Goal: Navigation & Orientation: Find specific page/section

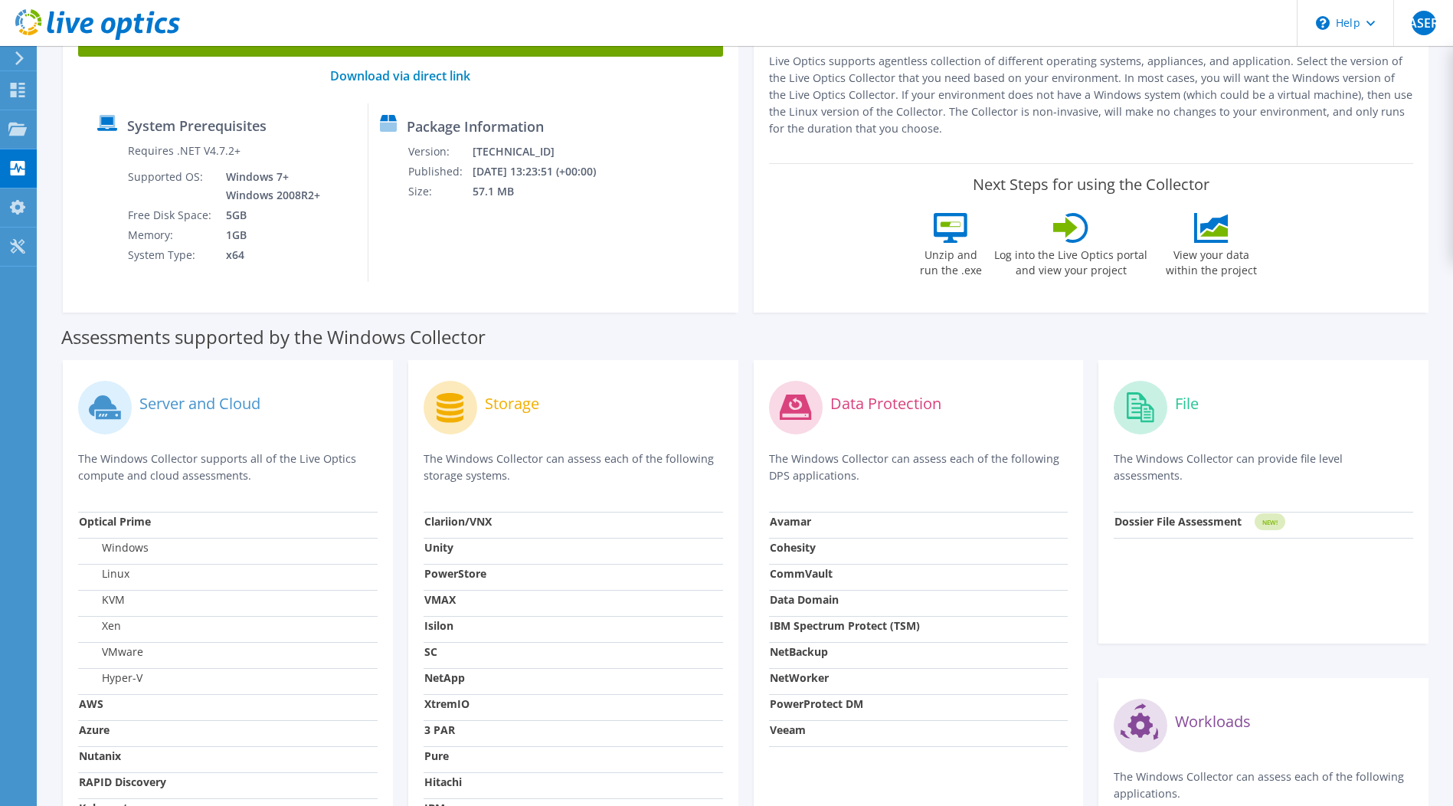
scroll to position [153, 0]
drag, startPoint x: 341, startPoint y: 325, endPoint x: 423, endPoint y: 325, distance: 82.0
click at [423, 329] on label "Assessments supported by the Windows Collector" at bounding box center [273, 336] width 424 height 15
drag, startPoint x: 466, startPoint y: 548, endPoint x: 486, endPoint y: 548, distance: 20.7
click at [486, 548] on td "Unity" at bounding box center [574, 550] width 300 height 26
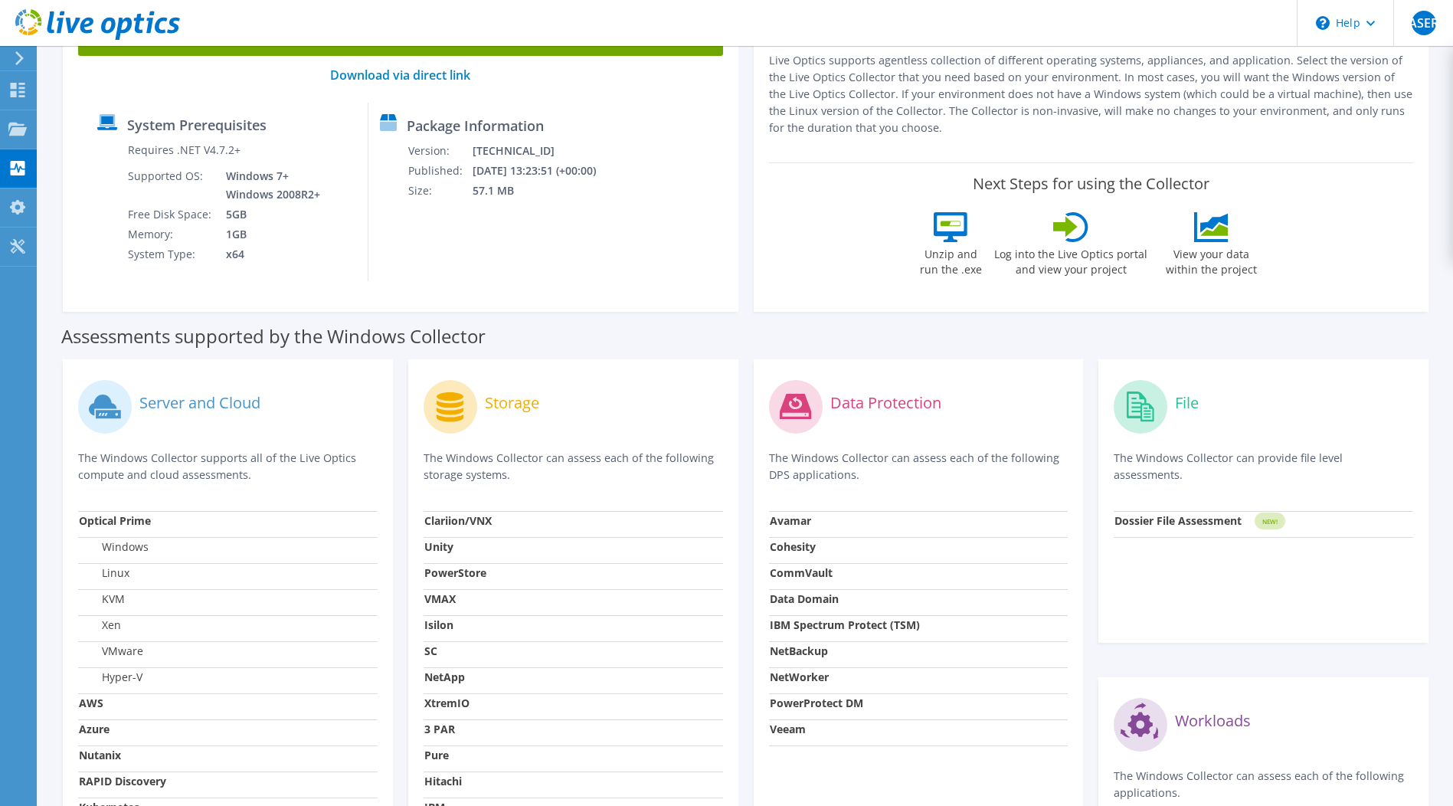
drag, startPoint x: 486, startPoint y: 548, endPoint x: 519, endPoint y: 398, distance: 154.3
click at [519, 398] on label "Storage" at bounding box center [512, 402] width 54 height 15
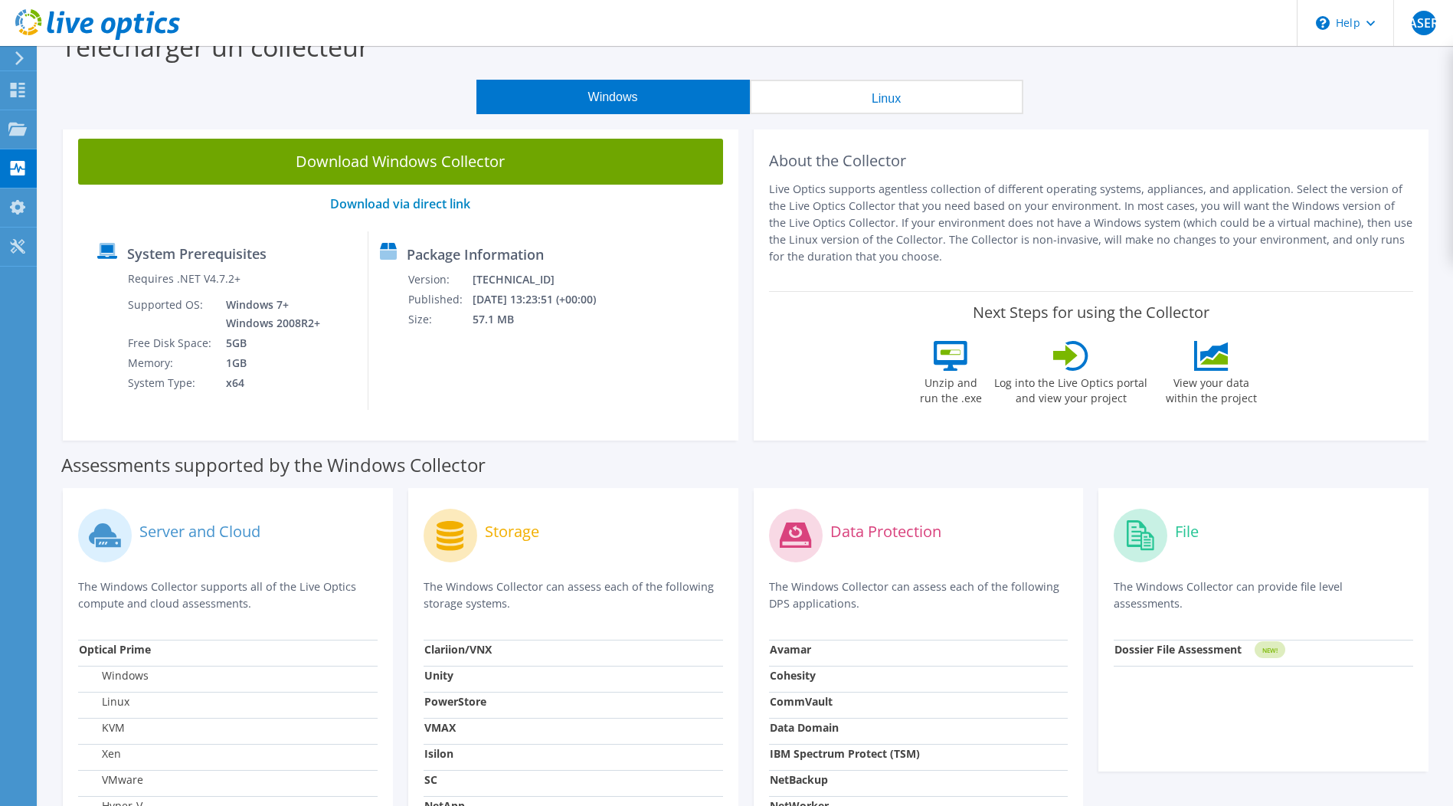
scroll to position [0, 0]
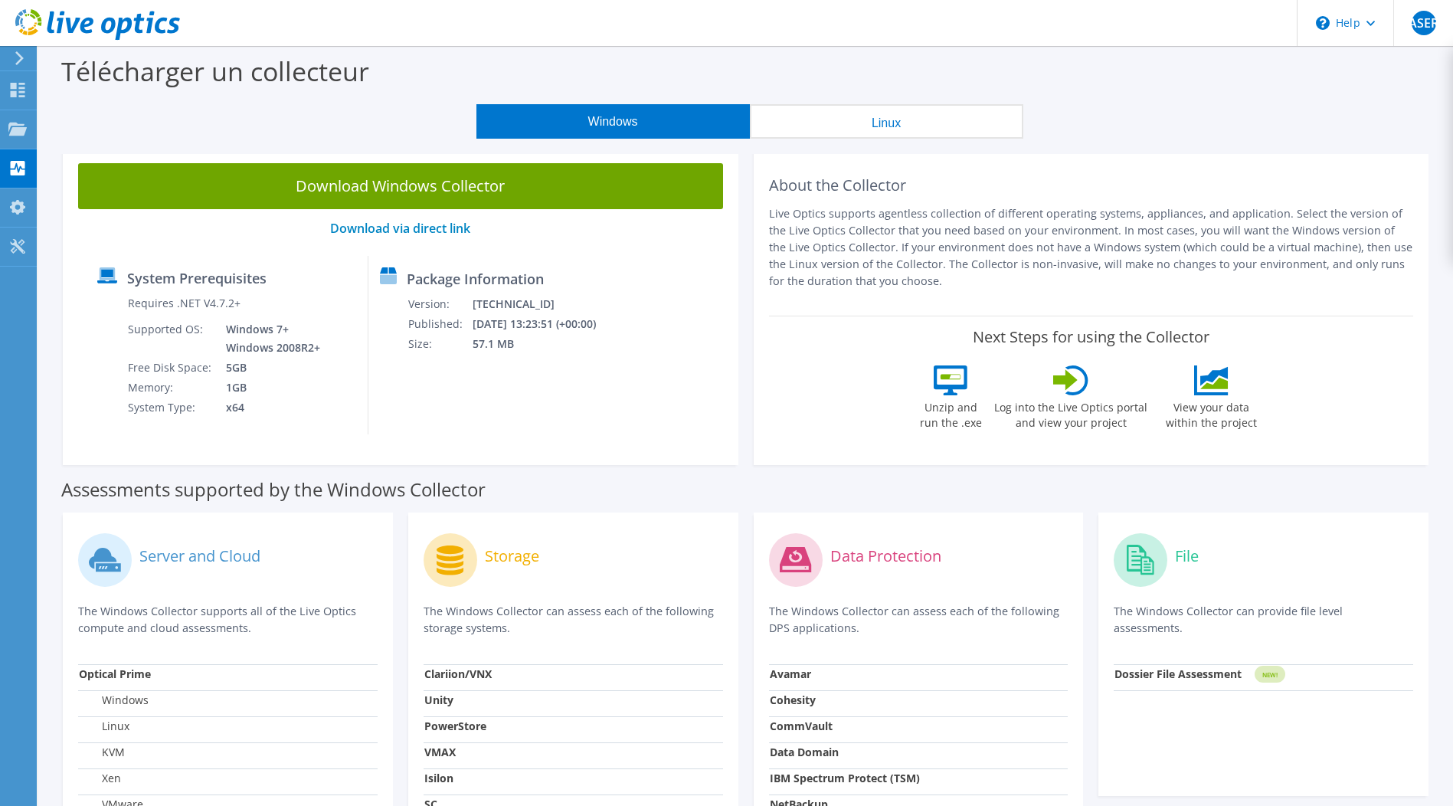
drag, startPoint x: 897, startPoint y: 283, endPoint x: 1285, endPoint y: 271, distance: 387.8
click at [1269, 271] on p "Live Optics supports agentless collection of different operating systems, appli…" at bounding box center [1091, 247] width 645 height 84
click at [1067, 277] on p "Live Optics supports agentless collection of different operating systems, appli…" at bounding box center [1091, 247] width 645 height 84
drag, startPoint x: 225, startPoint y: 333, endPoint x: 236, endPoint y: 342, distance: 13.6
click at [228, 334] on td "Windows 7+ Windows 2008R2+" at bounding box center [268, 338] width 109 height 38
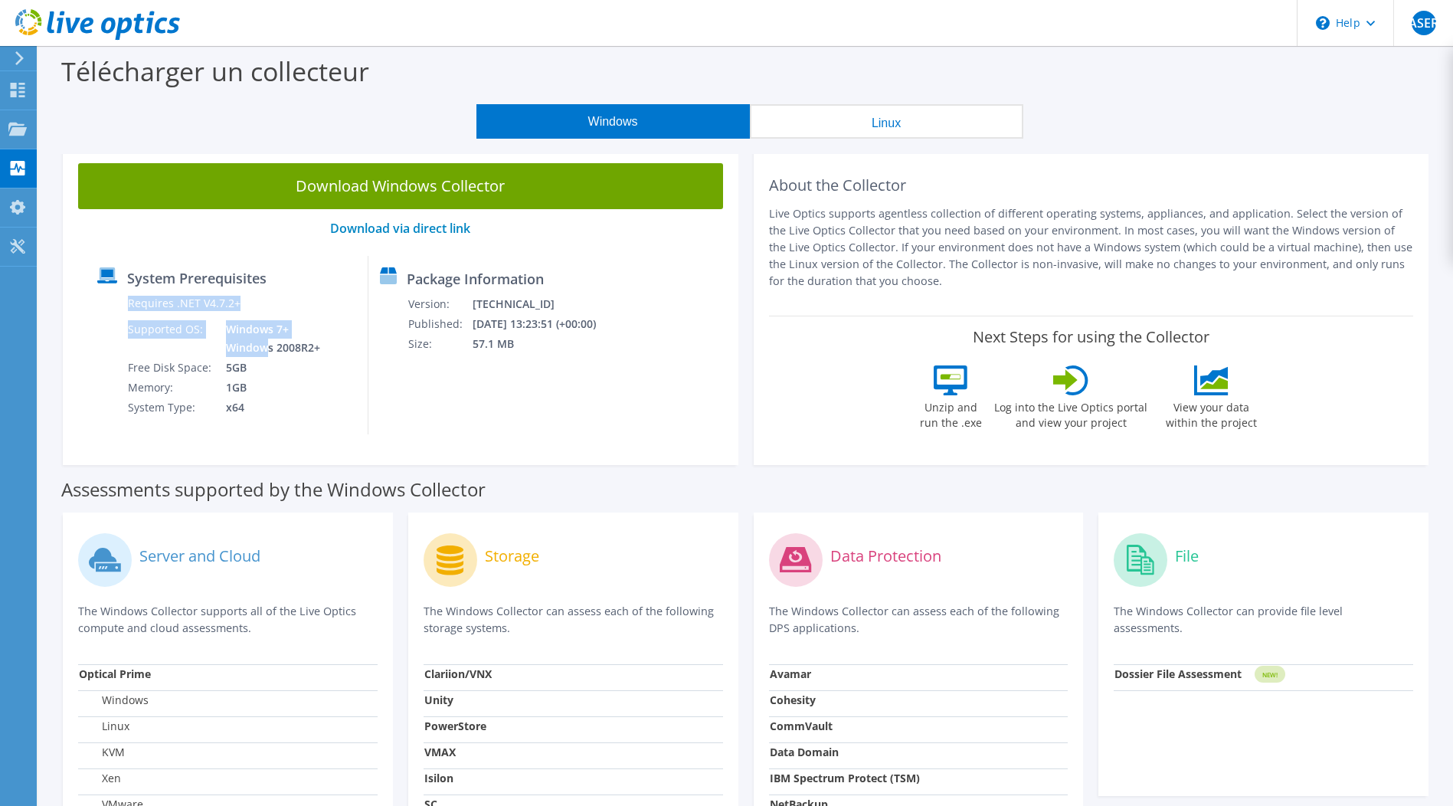
drag, startPoint x: 327, startPoint y: 349, endPoint x: 264, endPoint y: 350, distance: 63.6
click at [264, 350] on div "System Prerequisites Requires .NET V4.7.2+ Supported OS: Windows 7+ Windows 200…" at bounding box center [227, 345] width 283 height 178
drag, startPoint x: 264, startPoint y: 350, endPoint x: 256, endPoint y: 349, distance: 7.8
click at [256, 349] on td "Windows 7+ Windows 2008R2+" at bounding box center [268, 338] width 109 height 38
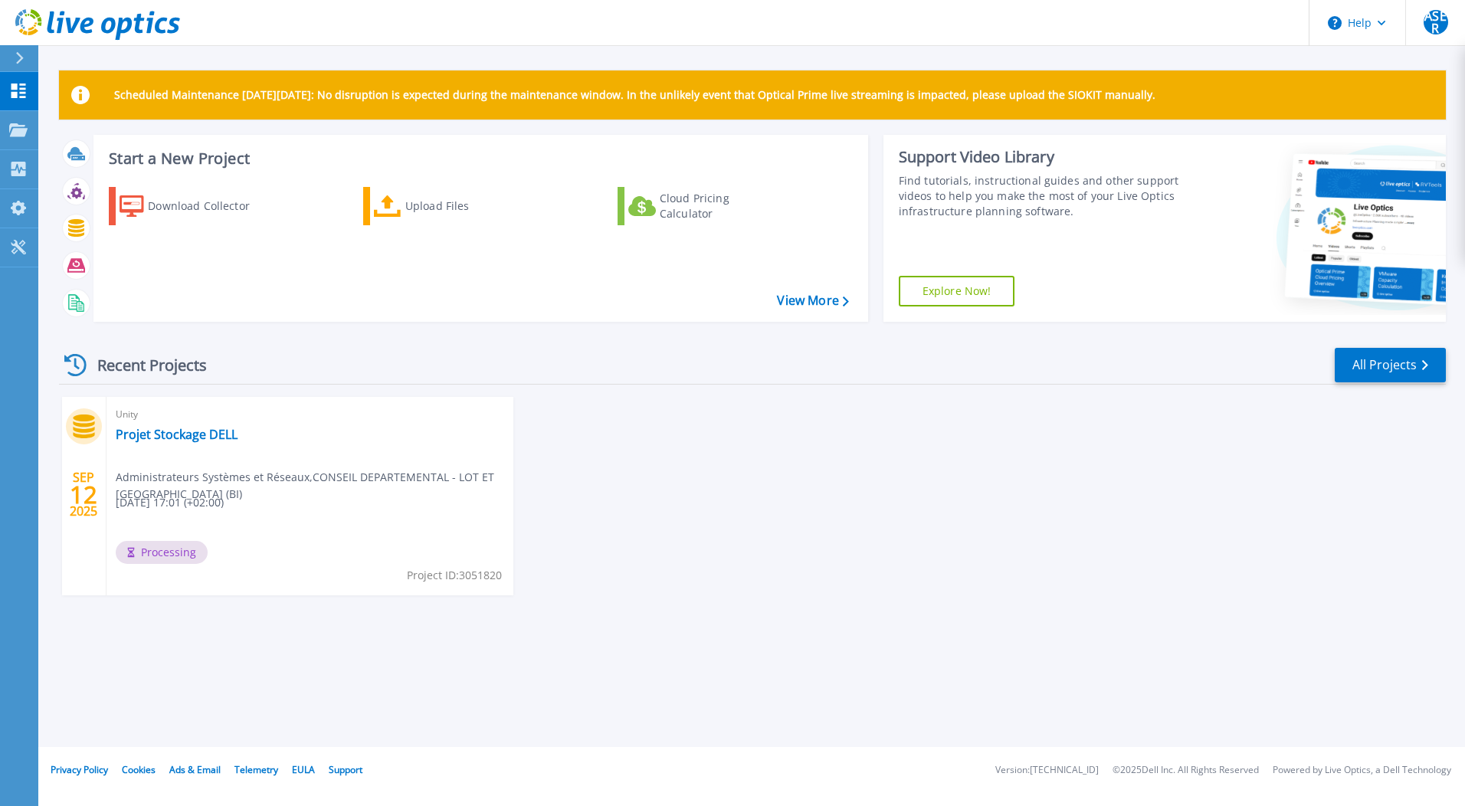
click at [747, 415] on div "SEP 12 2025 Unity Projet Stockage DELL Administrateurs Systèmes et Réseaux , CO…" at bounding box center [746, 511] width 1399 height 229
click at [169, 430] on link "Projet Stockage DELL" at bounding box center [177, 434] width 122 height 15
drag, startPoint x: 170, startPoint y: 435, endPoint x: 187, endPoint y: 449, distance: 21.8
click at [171, 435] on link "Projet Stockage DELL" at bounding box center [177, 434] width 122 height 15
drag, startPoint x: 1200, startPoint y: 95, endPoint x: 113, endPoint y: 87, distance: 1087.0
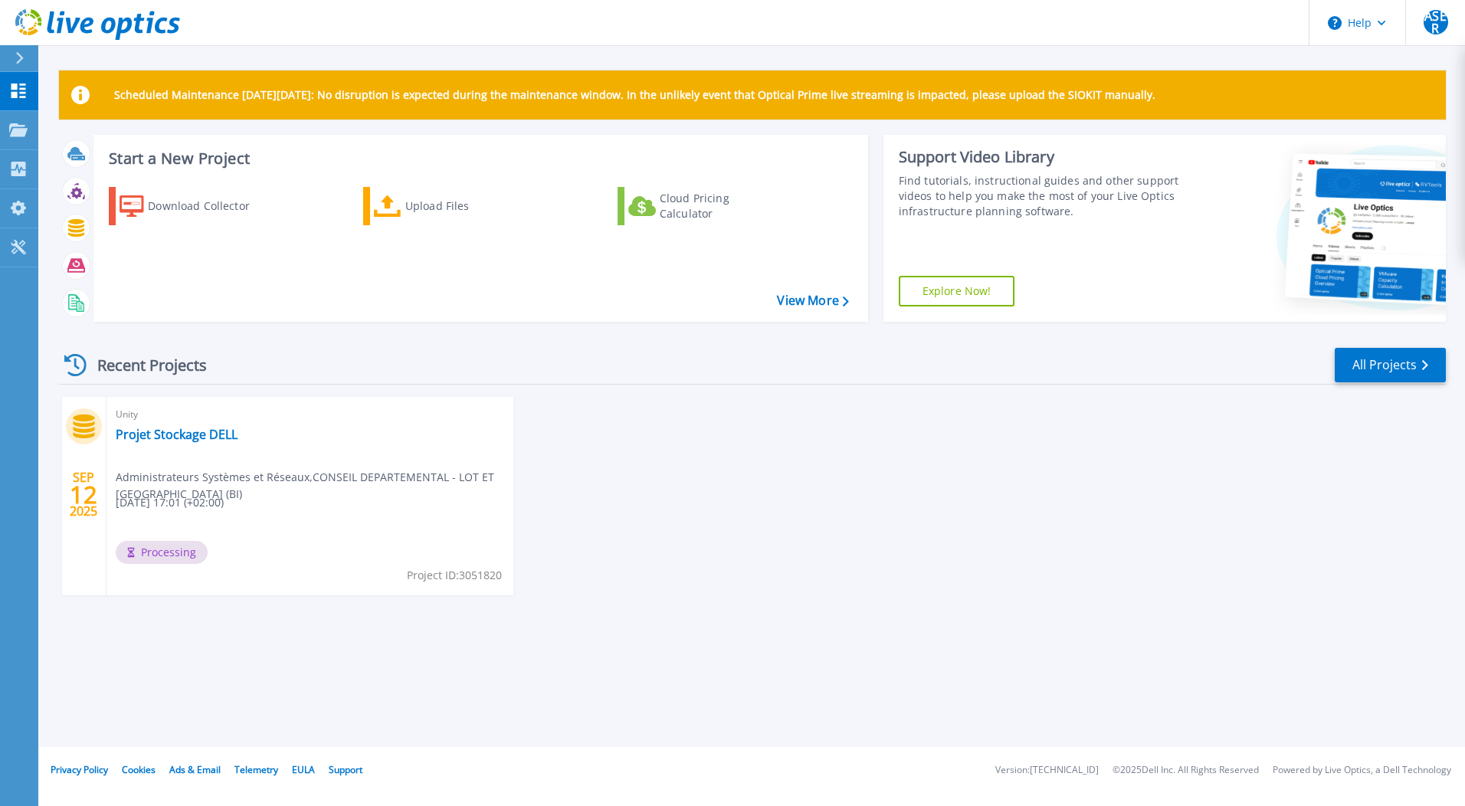
click at [113, 87] on div "Scheduled Maintenance [DATE][DATE]: No disruption is expected during the mainte…" at bounding box center [752, 94] width 1387 height 49
copy p "Scheduled Maintenance [DATE][DATE]: No disruption is expected during the mainte…"
click at [689, 346] on div "Recent Projects All Projects" at bounding box center [752, 365] width 1387 height 38
click at [294, 469] on span "Administrateurs Systèmes et Réseaux , CONSEIL DEPARTEMENTAL - LOT ET GARONNE (B…" at bounding box center [315, 486] width 398 height 34
click at [480, 441] on div "Unity Projet Stockage DELL Administrateurs Systèmes et Réseaux , CONSEIL DEPART…" at bounding box center [309, 496] width 407 height 198
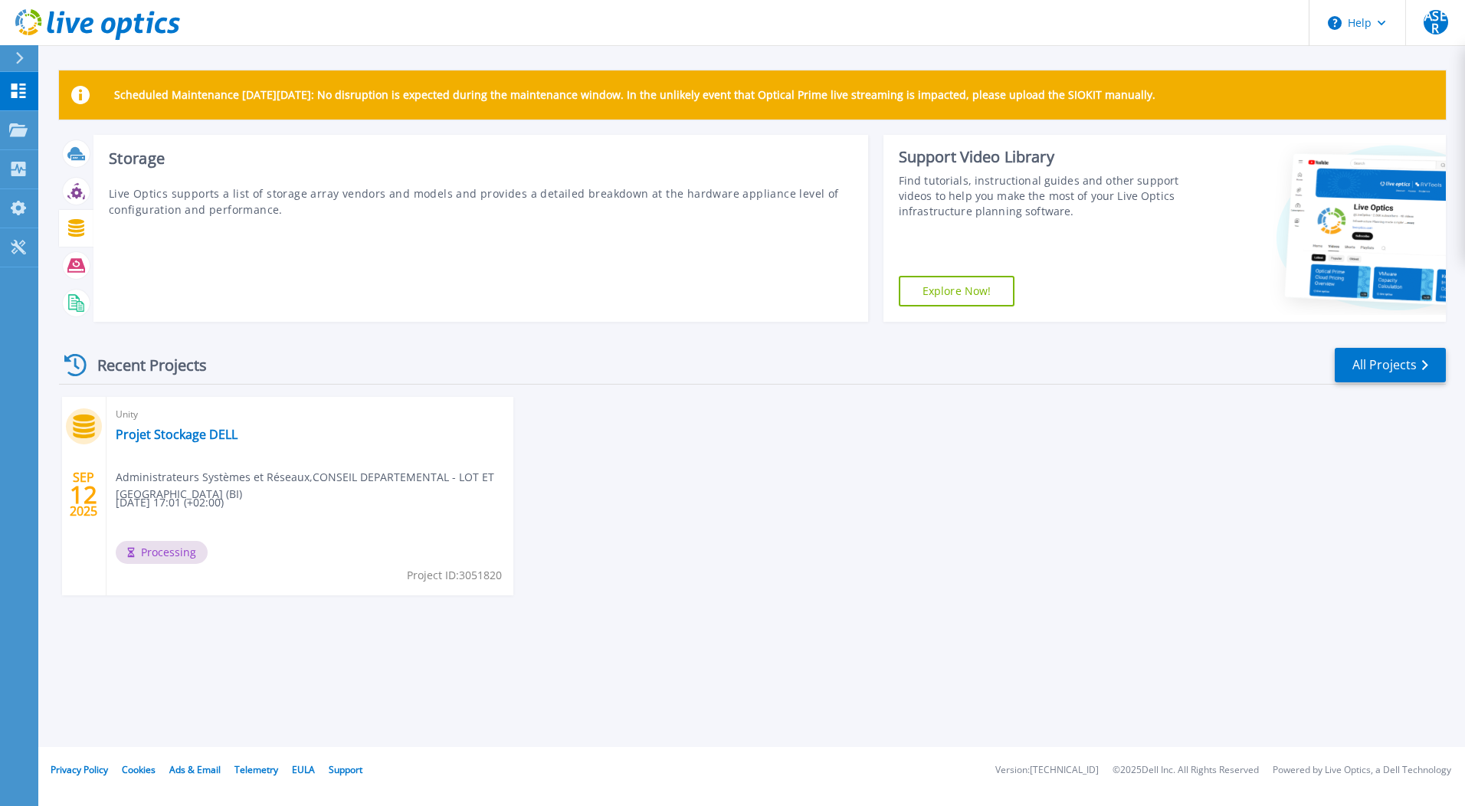
click at [80, 228] on icon at bounding box center [76, 228] width 16 height 18
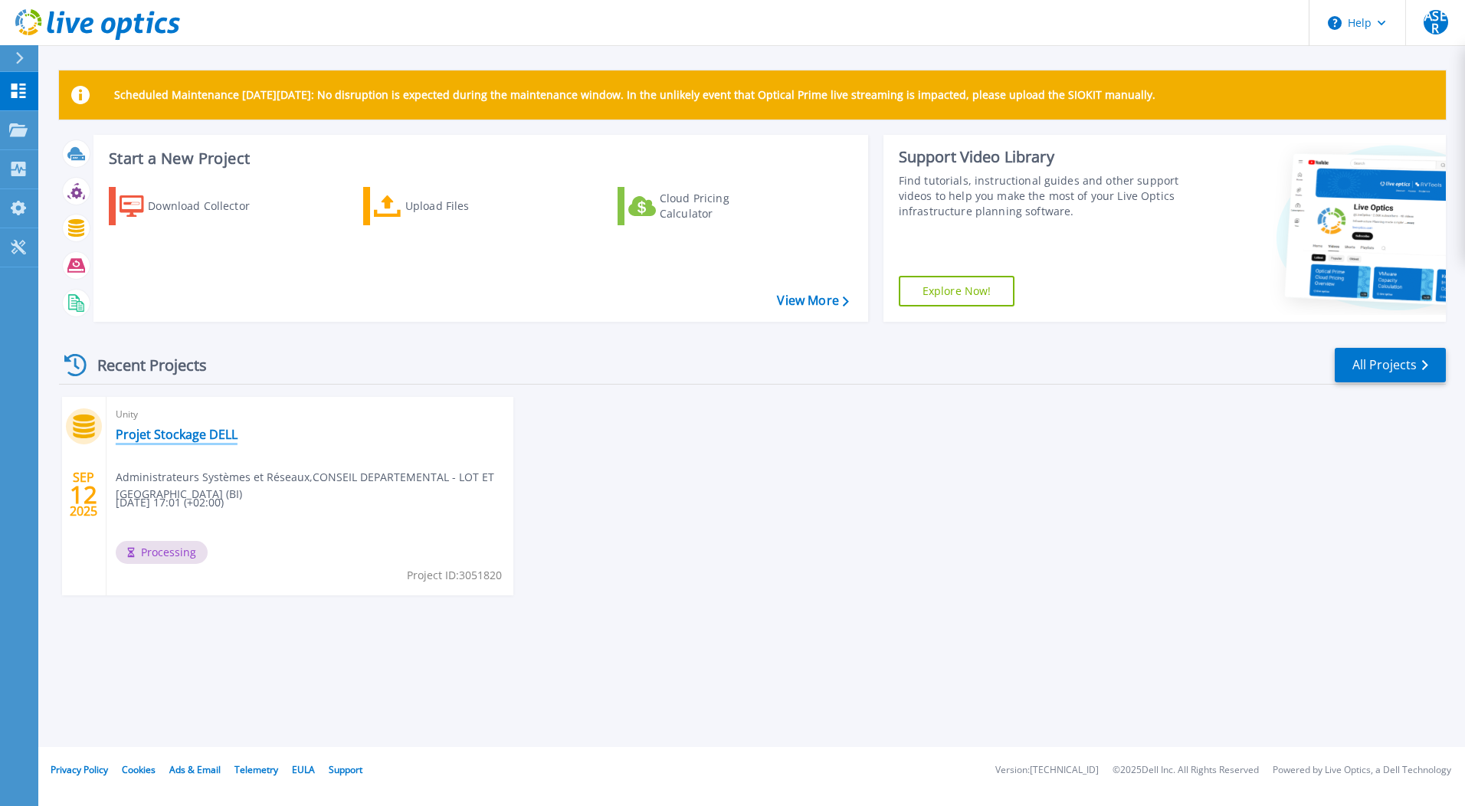
click at [169, 437] on link "Projet Stockage DELL" at bounding box center [177, 434] width 122 height 15
click at [25, 91] on icon at bounding box center [18, 90] width 18 height 15
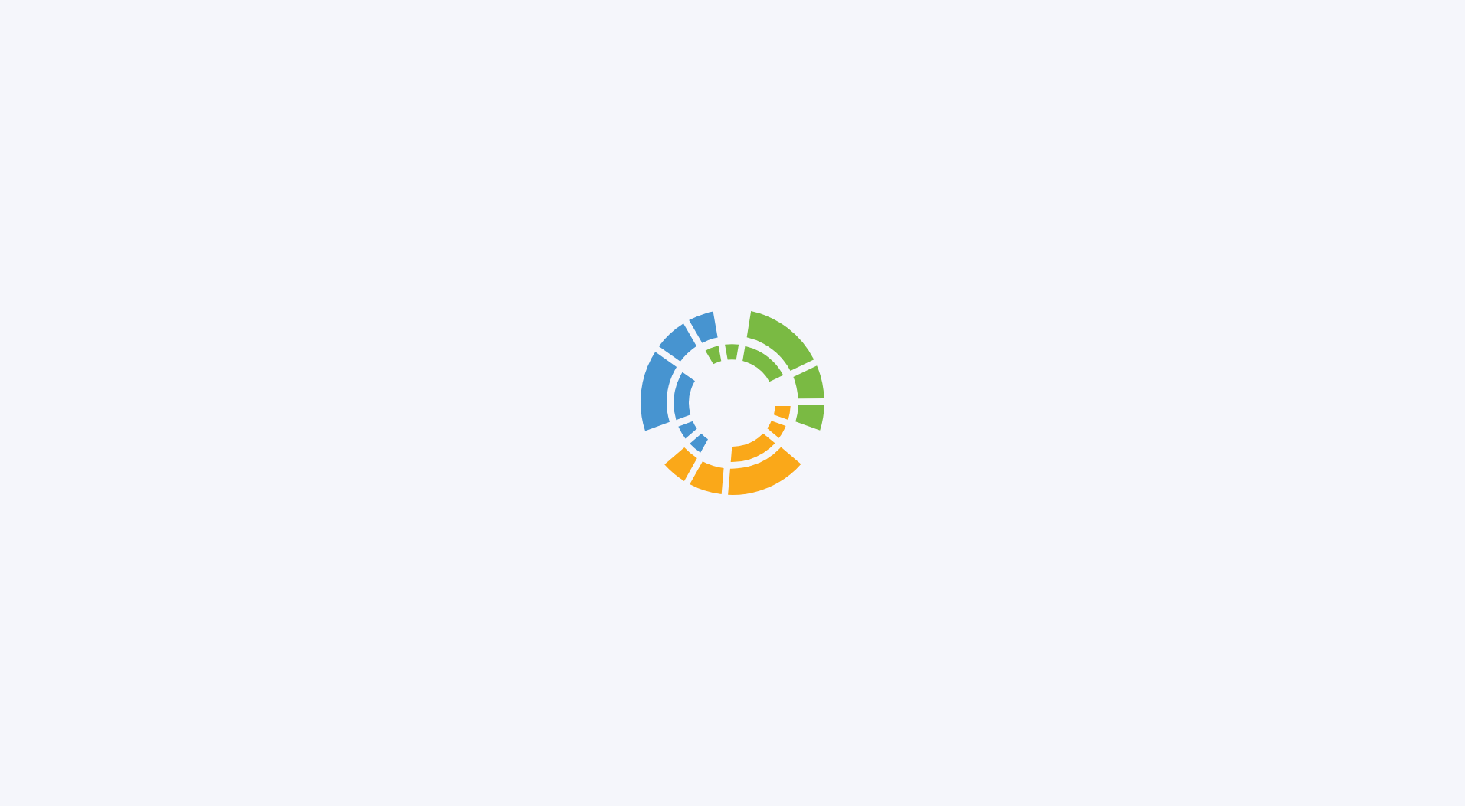
click at [15, 140] on div at bounding box center [732, 403] width 1465 height 806
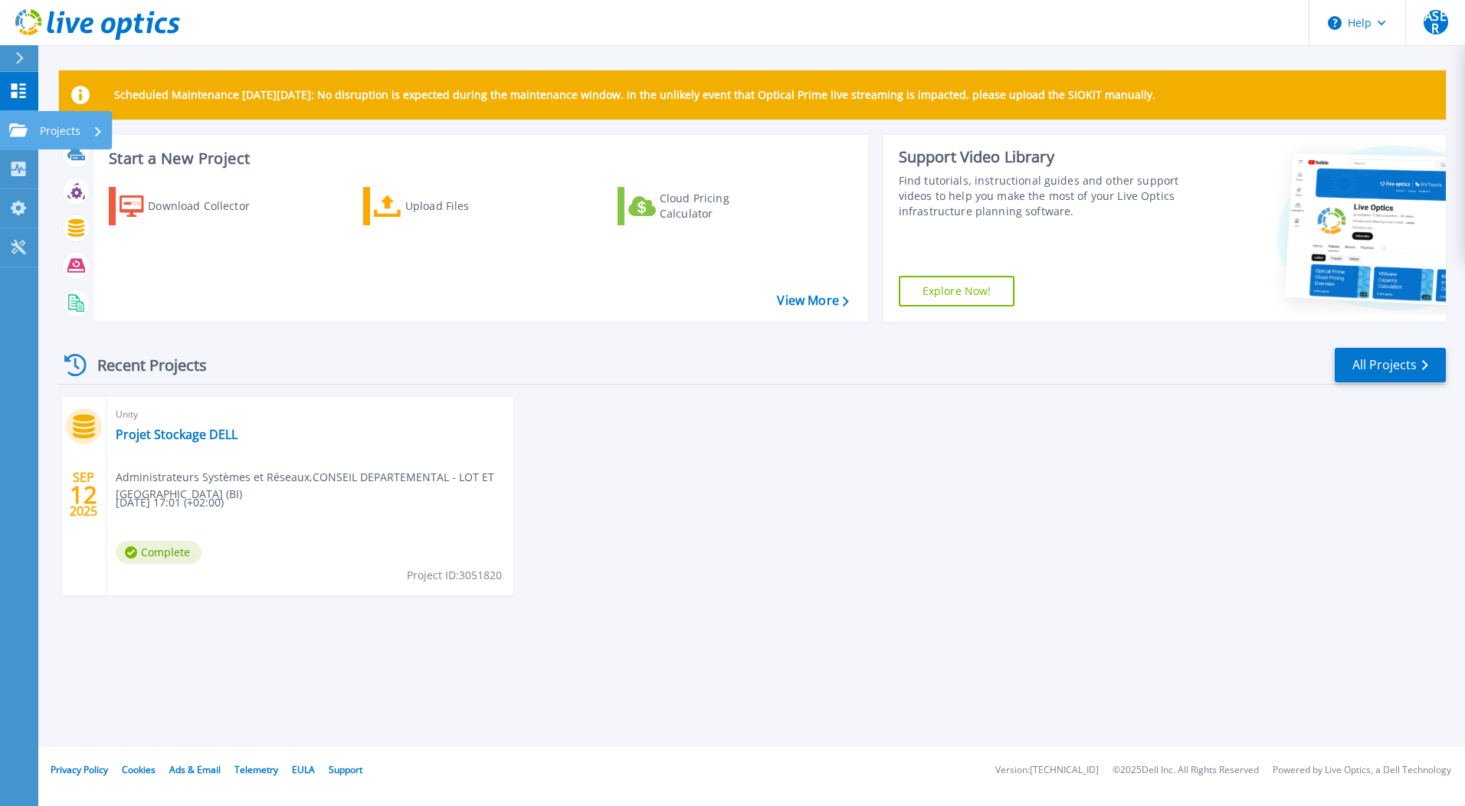
click at [76, 127] on p "Projects" at bounding box center [60, 131] width 41 height 40
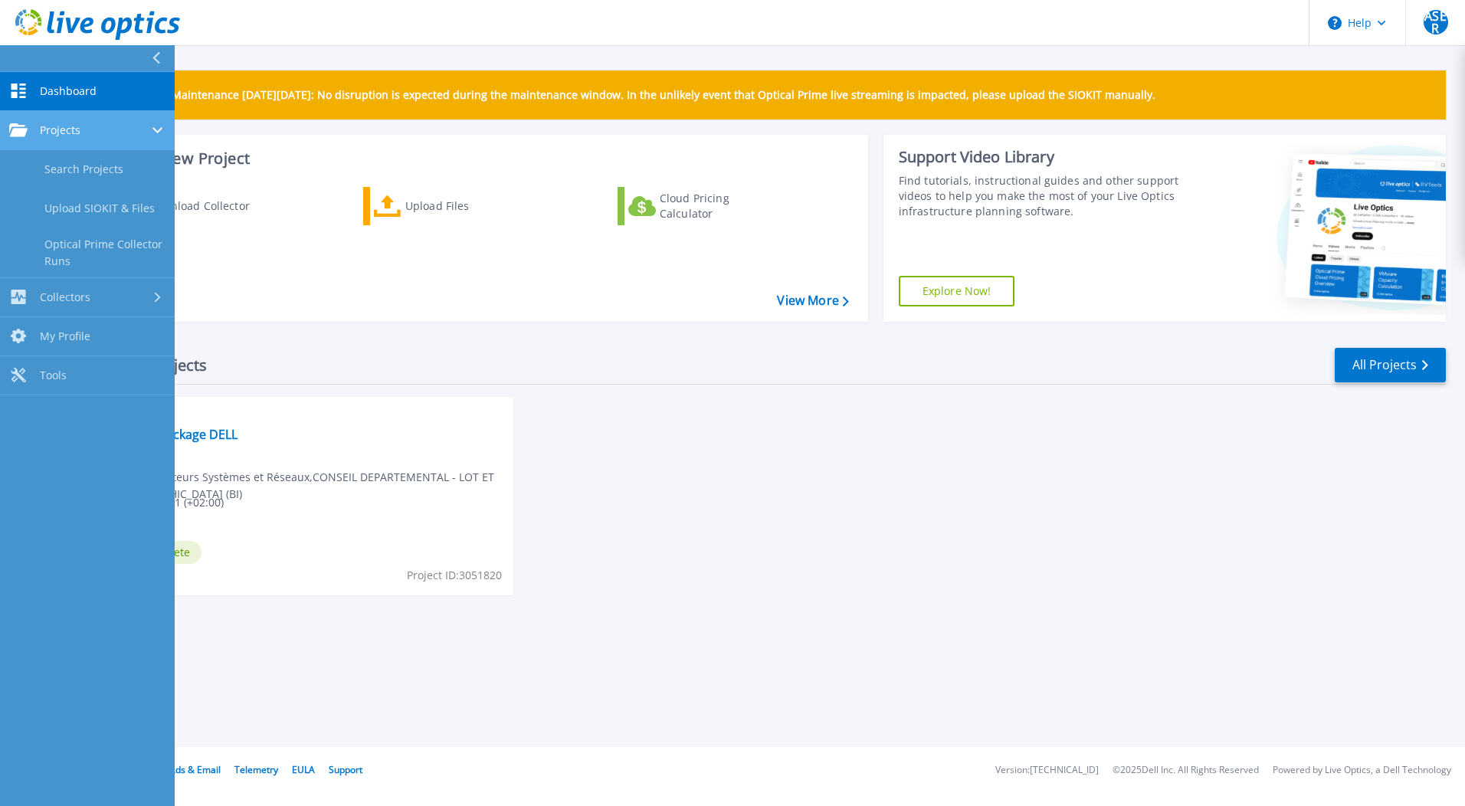
click at [163, 126] on div at bounding box center [158, 130] width 13 height 12
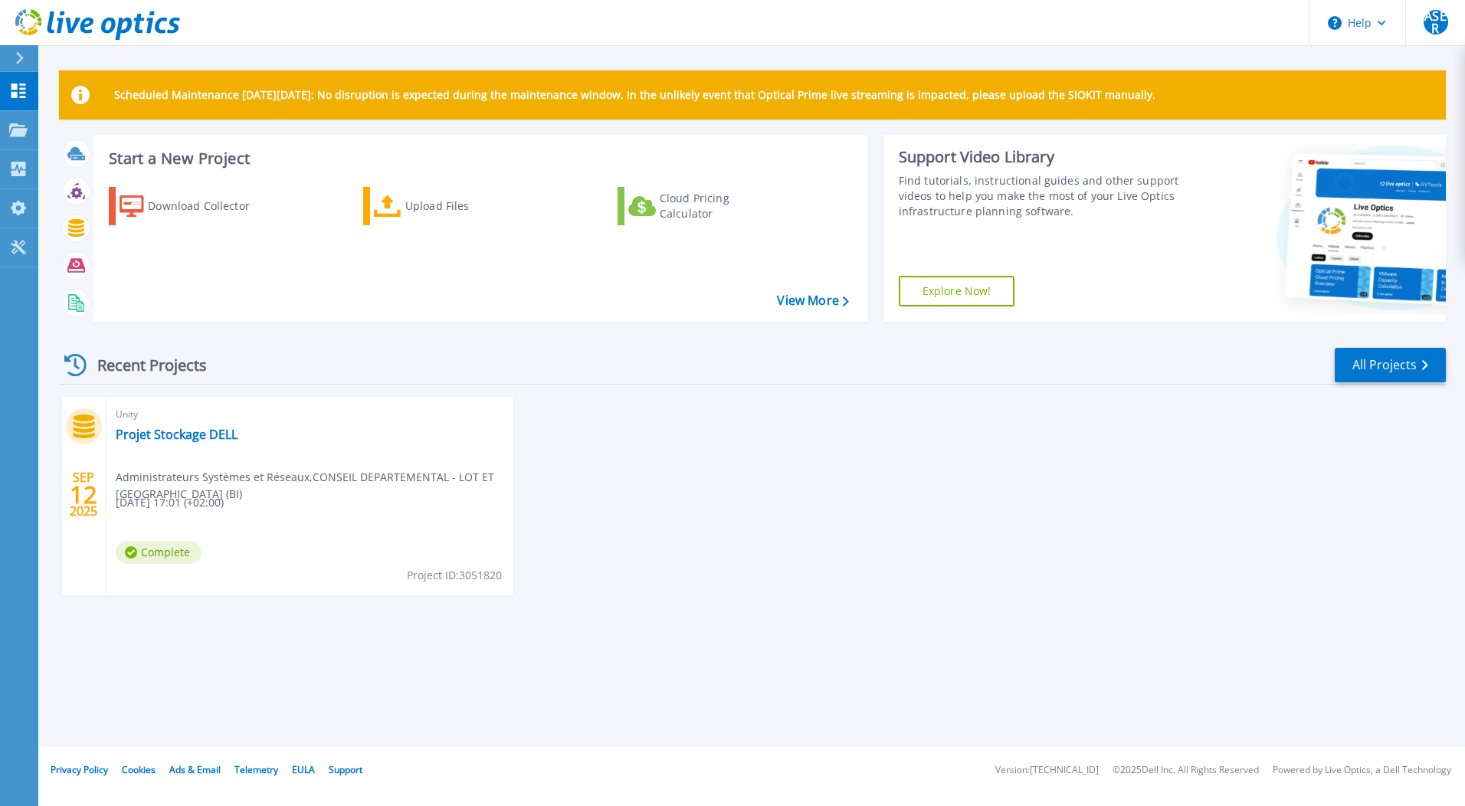
click at [478, 345] on div "Recent Projects All Projects SEP 12 2025 Unity Projet Stockage DELL Administrat…" at bounding box center [752, 486] width 1387 height 304
click at [830, 306] on link "View More" at bounding box center [812, 300] width 71 height 15
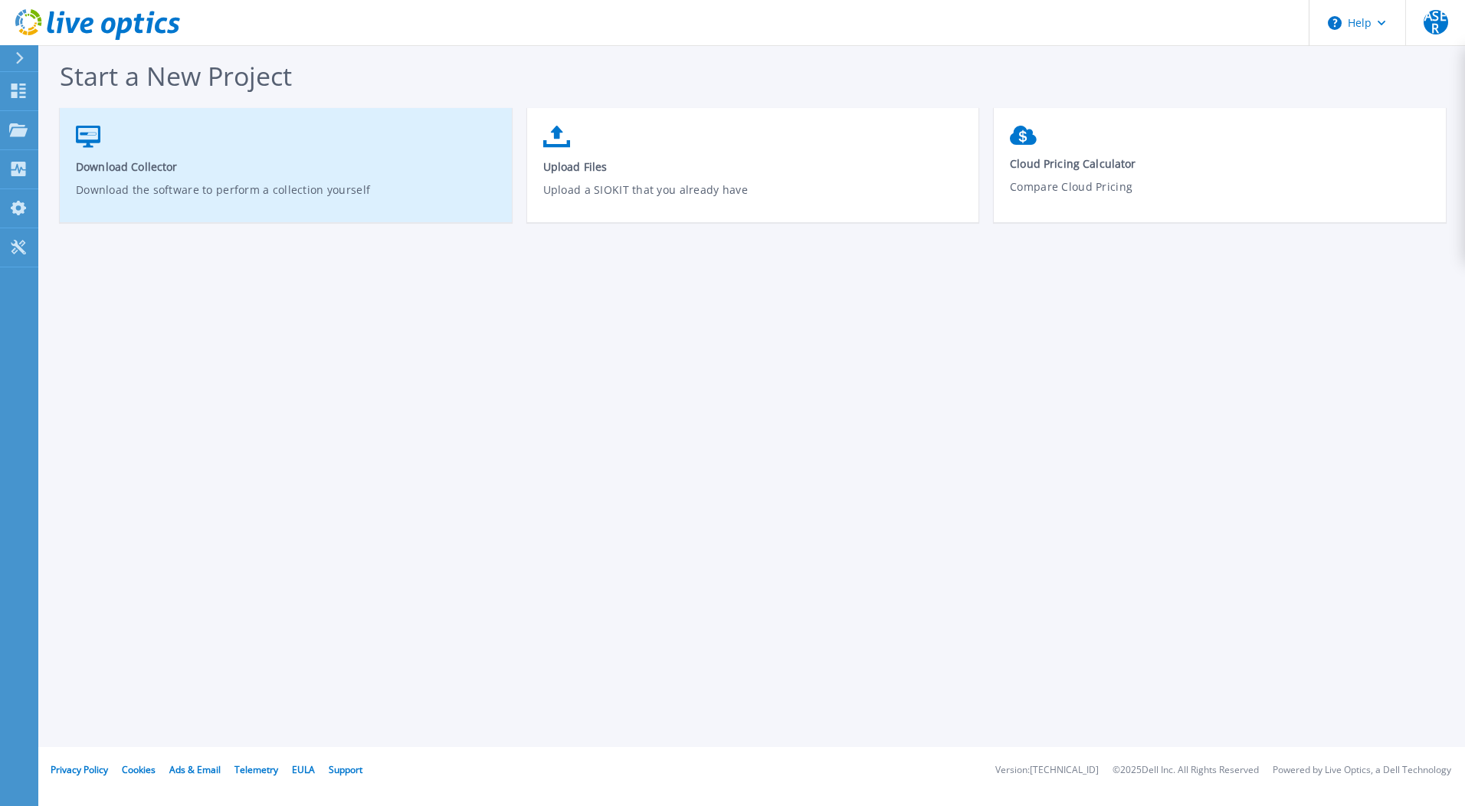
click at [102, 149] on link "Download Collector Download the software to perform a collection yourself" at bounding box center [286, 173] width 452 height 110
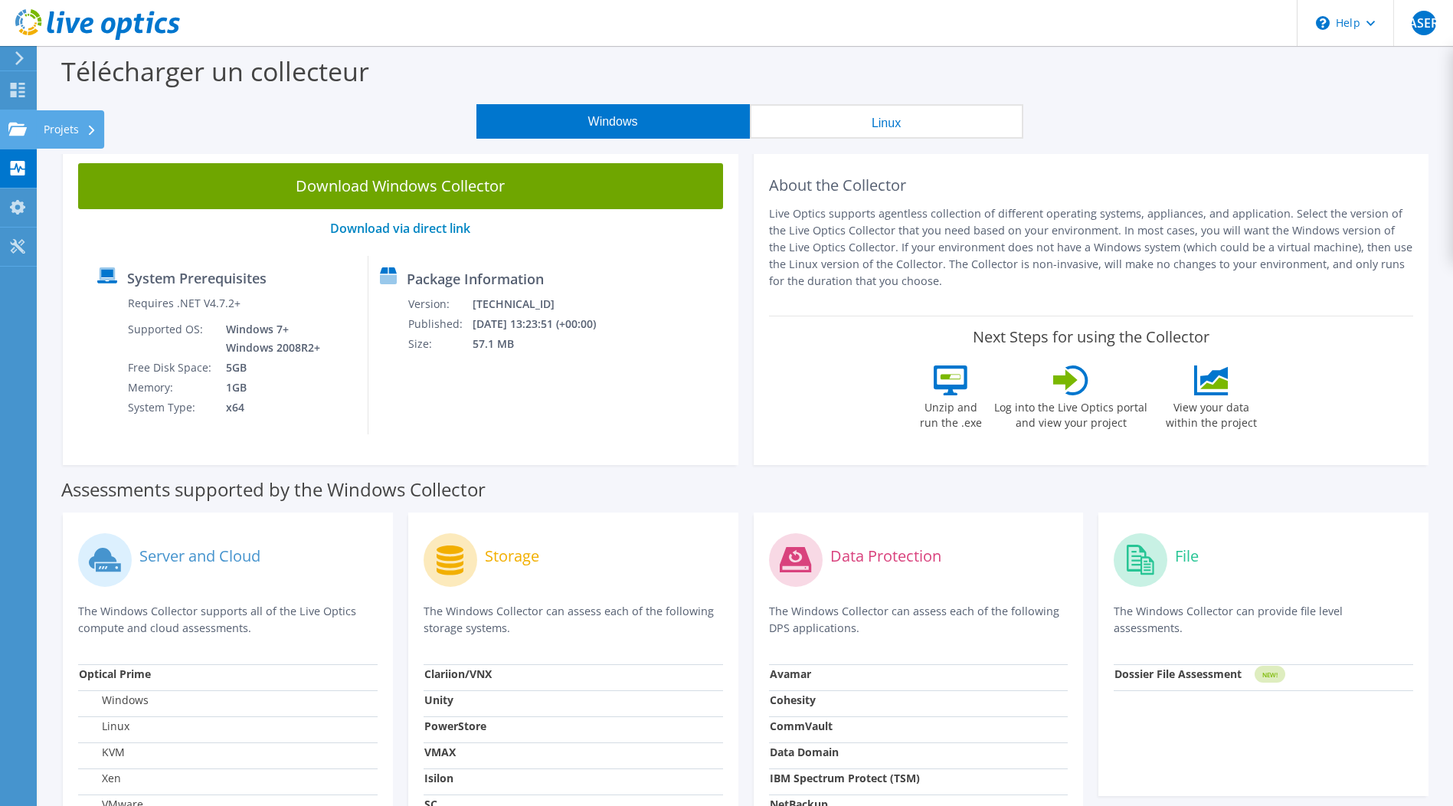
click at [16, 128] on use at bounding box center [17, 128] width 18 height 13
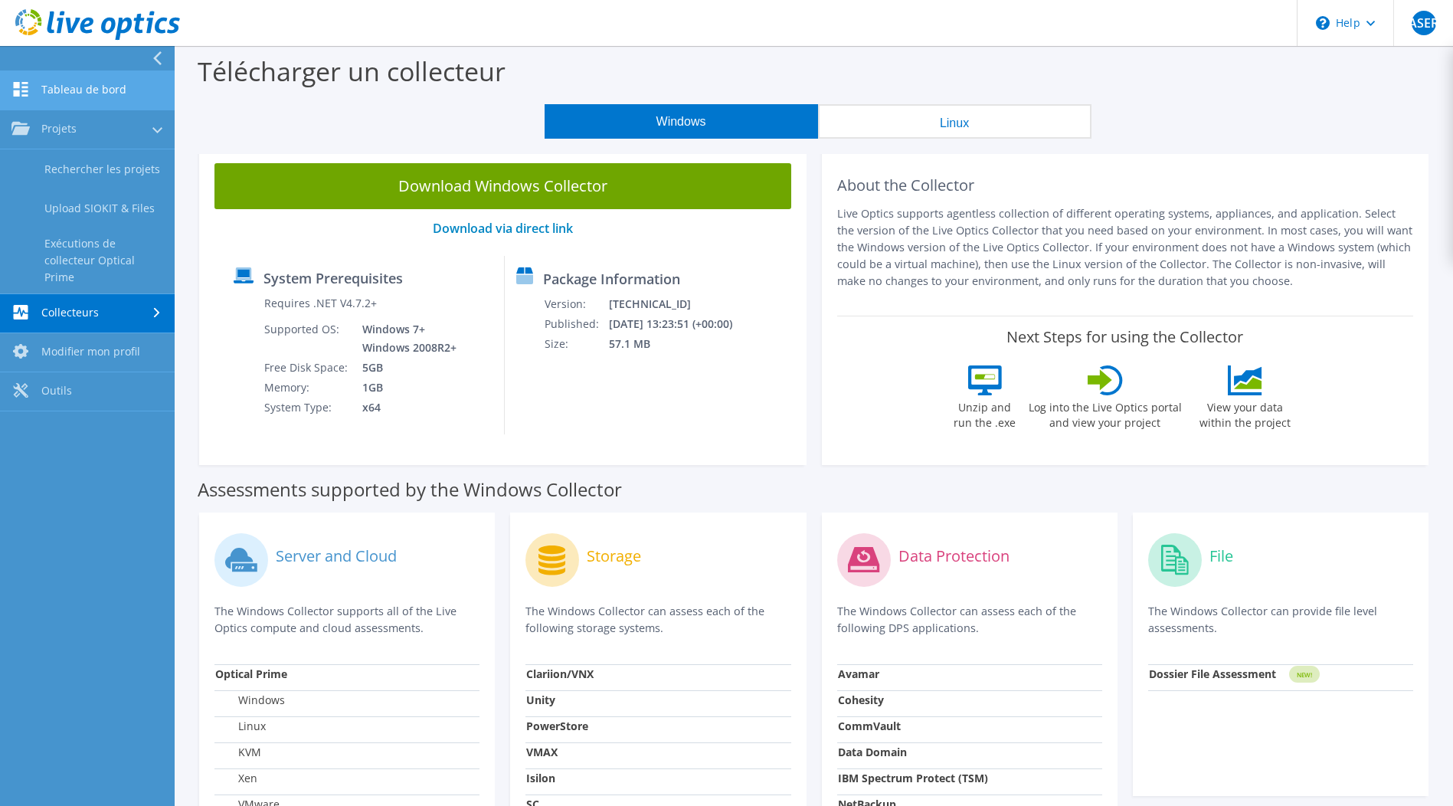
click at [67, 91] on link "Tableau de bord" at bounding box center [87, 90] width 175 height 39
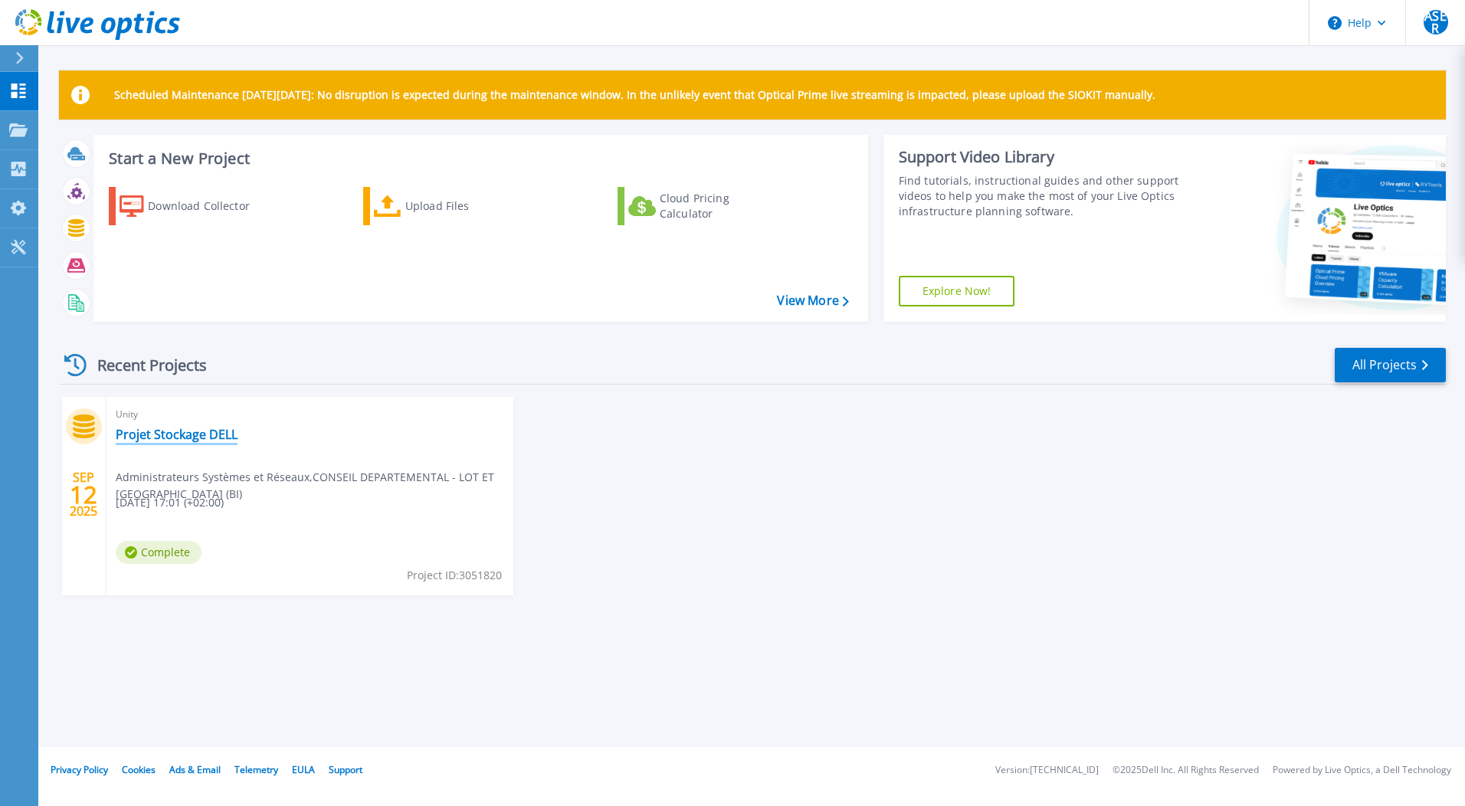
click at [169, 433] on link "Projet Stockage DELL" at bounding box center [177, 434] width 122 height 15
click at [71, 89] on p "Dashboard" at bounding box center [68, 92] width 57 height 40
click at [664, 500] on div "SEP 12 2025 Unity Projet Stockage DELL Administrateurs Systèmes et Réseaux , CO…" at bounding box center [746, 511] width 1399 height 229
click at [41, 91] on p "Dashboard" at bounding box center [68, 92] width 57 height 40
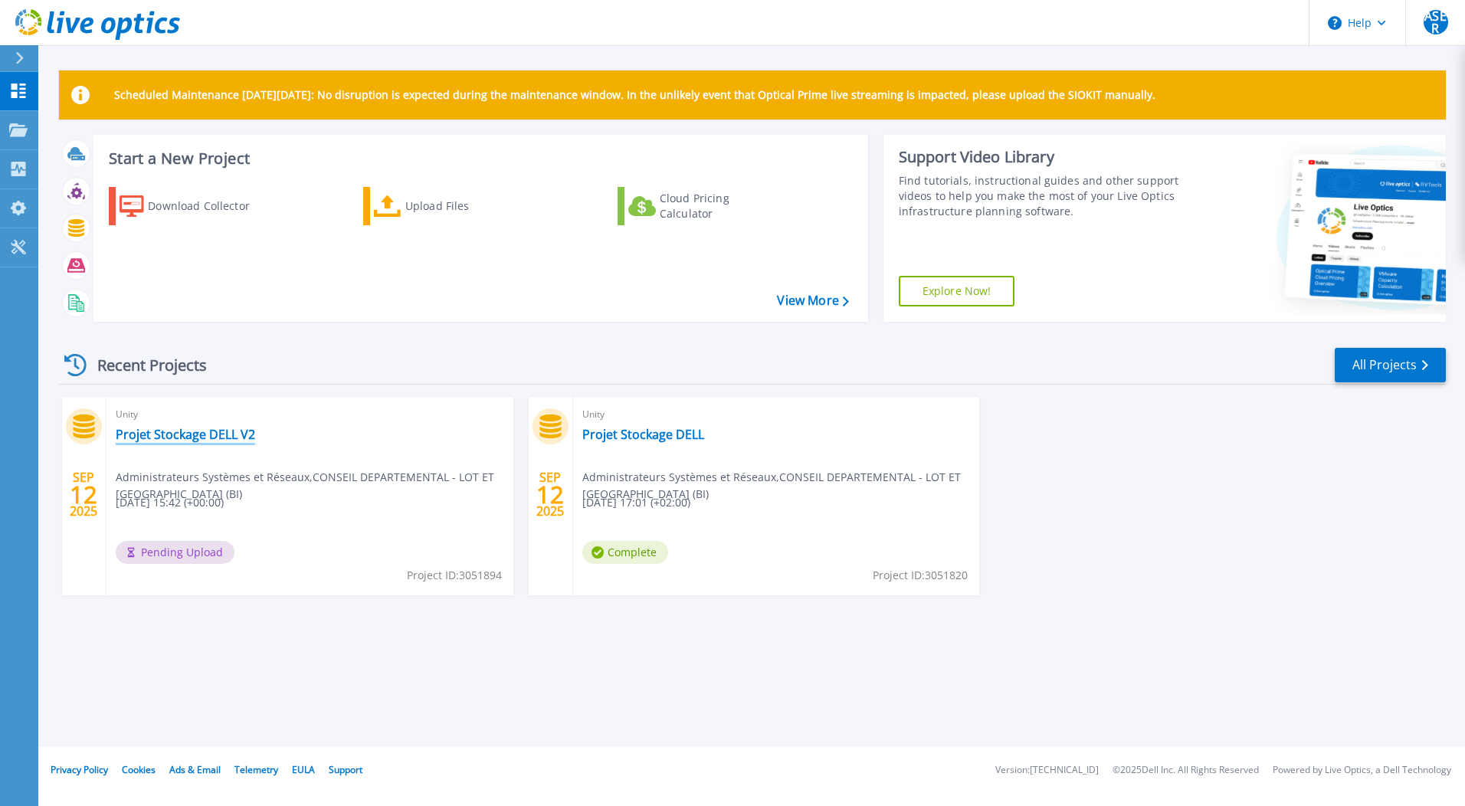
click at [194, 434] on link "Projet Stockage DELL V2" at bounding box center [185, 434] width 139 height 15
